Goal: Task Accomplishment & Management: Use online tool/utility

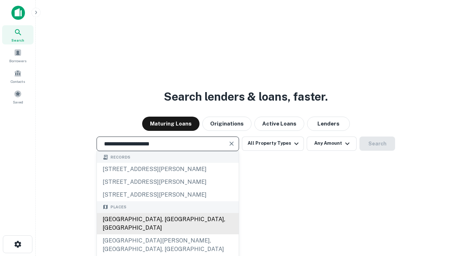
click at [167, 235] on div "[GEOGRAPHIC_DATA], [GEOGRAPHIC_DATA], [GEOGRAPHIC_DATA]" at bounding box center [168, 223] width 142 height 21
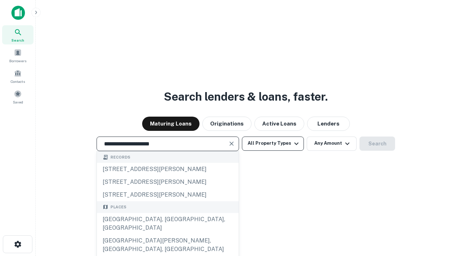
type input "**********"
click at [273, 143] on button "All Property Types" at bounding box center [273, 144] width 62 height 14
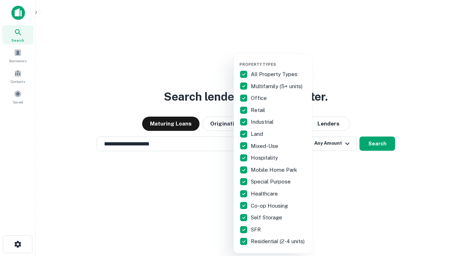
click at [278, 60] on button "button" at bounding box center [278, 60] width 78 height 0
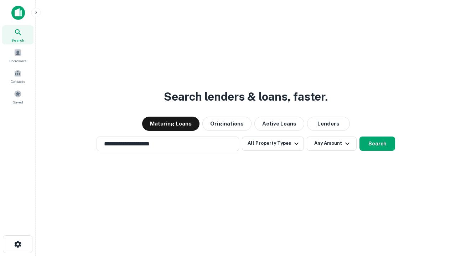
scroll to position [4, 86]
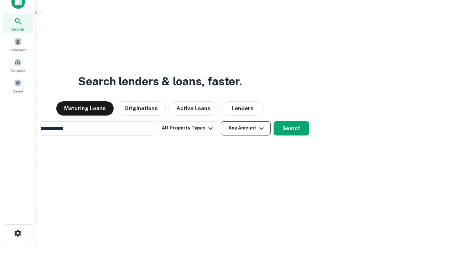
click at [221, 121] on button "Any Amount" at bounding box center [246, 128] width 50 height 14
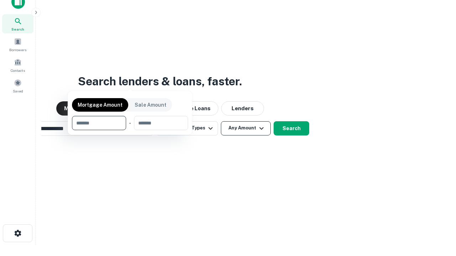
scroll to position [11, 0]
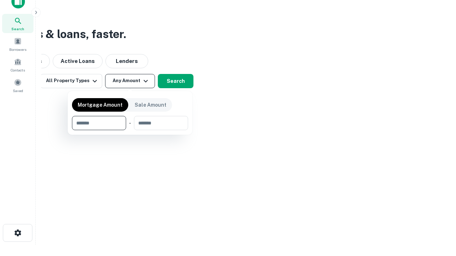
type input "*******"
click at [130, 130] on button "button" at bounding box center [130, 130] width 116 height 0
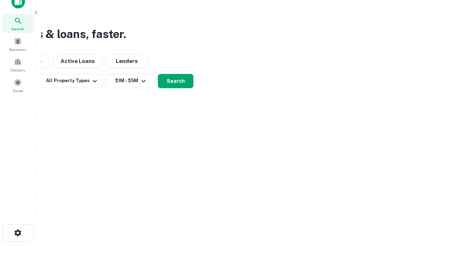
scroll to position [11, 0]
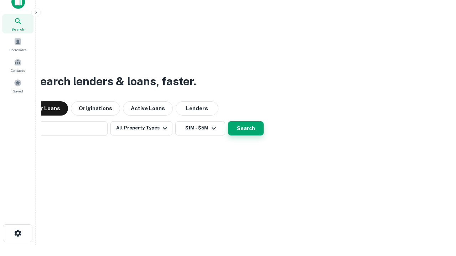
click at [228, 121] on button "Search" at bounding box center [246, 128] width 36 height 14
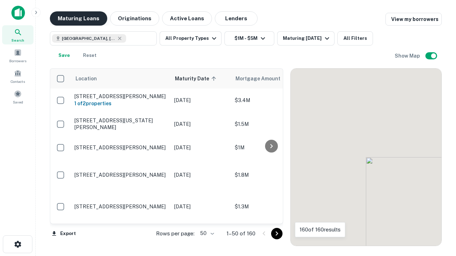
click at [78, 19] on button "Maturing Loans" at bounding box center [78, 18] width 57 height 14
